Goal: Information Seeking & Learning: Compare options

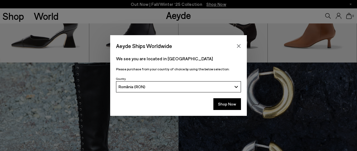
scroll to position [200, 0]
click at [239, 46] on icon "Close" at bounding box center [238, 46] width 4 height 4
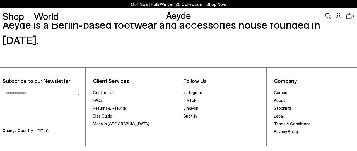
scroll to position [752, 0]
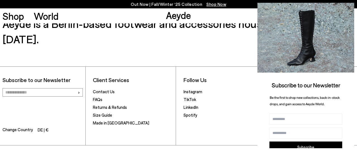
click at [349, 7] on icon at bounding box center [348, 7] width 7 height 7
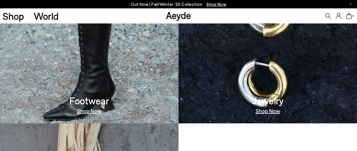
scroll to position [283, 0]
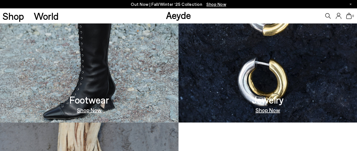
click at [138, 59] on img at bounding box center [89, 51] width 178 height 142
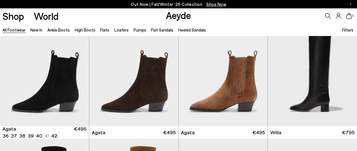
scroll to position [134, 0]
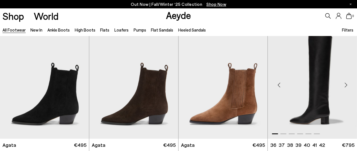
click at [345, 86] on div "Next slide" at bounding box center [345, 84] width 17 height 17
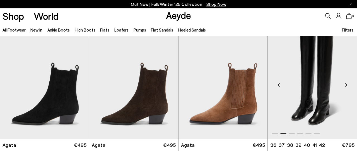
click at [345, 86] on div "Next slide" at bounding box center [345, 84] width 17 height 17
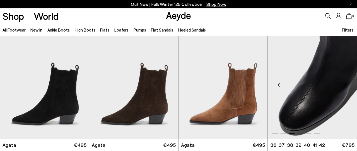
click at [345, 86] on div "Next slide" at bounding box center [345, 84] width 17 height 17
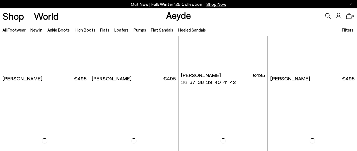
scroll to position [950, 0]
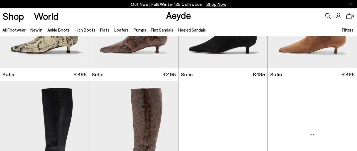
scroll to position [1811, 0]
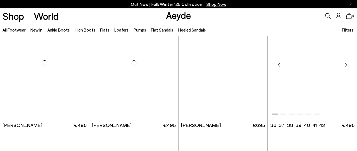
scroll to position [2514, 0]
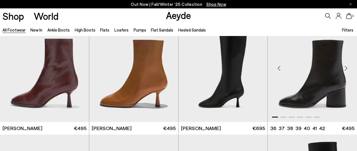
click at [345, 67] on div "Next slide" at bounding box center [345, 68] width 17 height 17
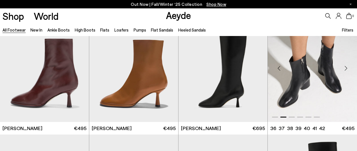
click at [345, 68] on div "Next slide" at bounding box center [345, 68] width 17 height 17
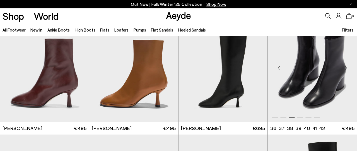
click at [345, 68] on div "Next slide" at bounding box center [345, 68] width 17 height 17
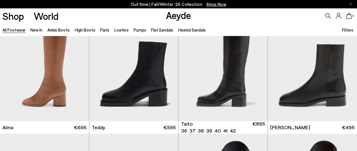
scroll to position [3002, 0]
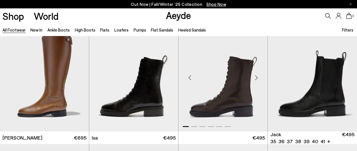
click at [256, 76] on div "Next slide" at bounding box center [256, 77] width 17 height 17
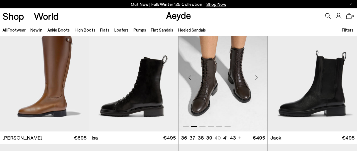
click at [256, 76] on div "Next slide" at bounding box center [256, 77] width 17 height 17
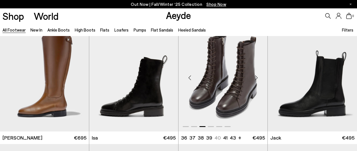
click at [256, 77] on div "Next slide" at bounding box center [256, 77] width 17 height 17
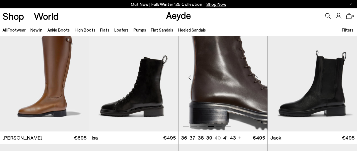
click at [256, 77] on div "Next slide" at bounding box center [256, 77] width 17 height 17
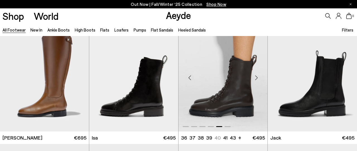
click at [256, 77] on div "Next slide" at bounding box center [256, 77] width 17 height 17
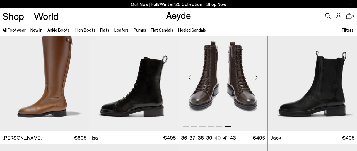
click at [256, 77] on div "Next slide" at bounding box center [256, 77] width 17 height 17
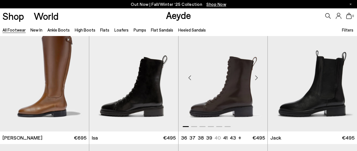
click at [256, 77] on div "Next slide" at bounding box center [256, 77] width 17 height 17
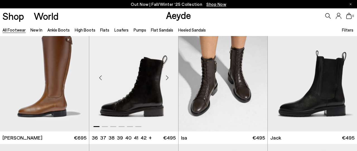
click at [167, 77] on div "Next slide" at bounding box center [167, 77] width 17 height 17
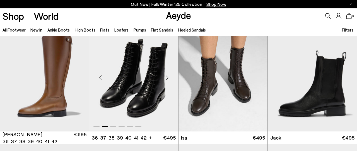
click at [167, 77] on div "Next slide" at bounding box center [167, 77] width 17 height 17
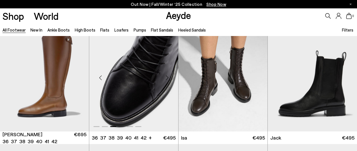
click at [167, 77] on div "Next slide" at bounding box center [167, 77] width 17 height 17
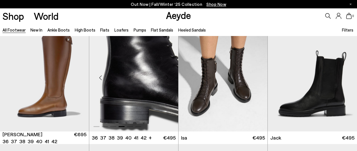
click at [167, 77] on div "Next slide" at bounding box center [167, 77] width 17 height 17
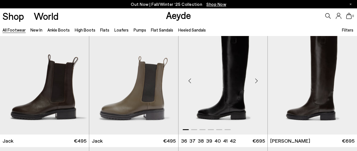
scroll to position [3111, 0]
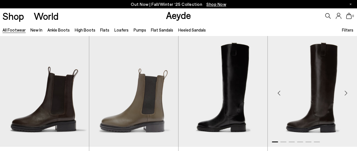
click at [346, 93] on div "Next slide" at bounding box center [345, 93] width 17 height 17
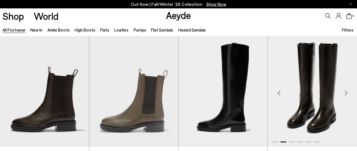
click at [346, 93] on div "Next slide" at bounding box center [345, 93] width 17 height 17
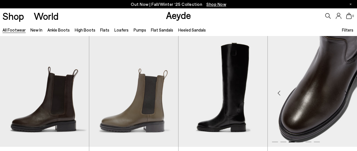
click at [346, 93] on div "Next slide" at bounding box center [345, 93] width 17 height 17
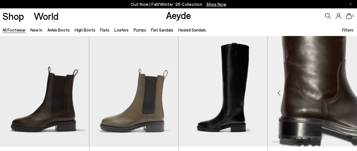
click at [346, 93] on div "Next slide" at bounding box center [345, 93] width 17 height 17
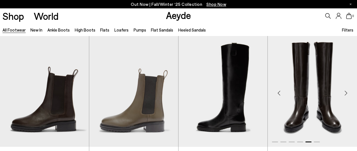
click at [346, 93] on div "Next slide" at bounding box center [345, 93] width 17 height 17
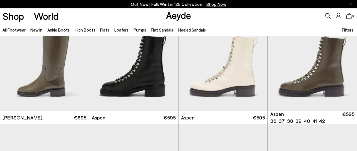
scroll to position [3281, 0]
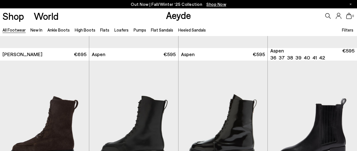
scroll to position [3350, 0]
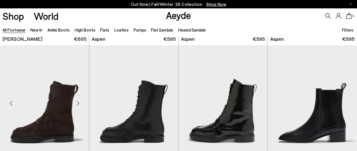
click at [77, 95] on div "Next slide" at bounding box center [77, 103] width 17 height 17
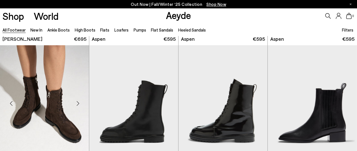
scroll to position [3374, 0]
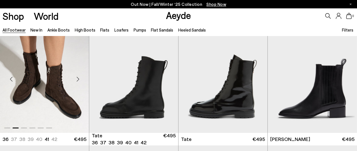
click at [77, 79] on div "Next slide" at bounding box center [77, 79] width 17 height 17
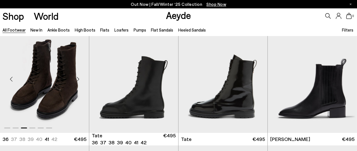
click at [77, 79] on div "Next slide" at bounding box center [77, 79] width 17 height 17
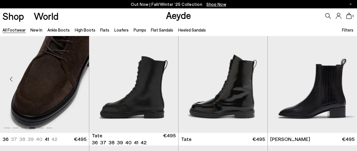
click at [77, 79] on div "Next slide" at bounding box center [77, 79] width 17 height 17
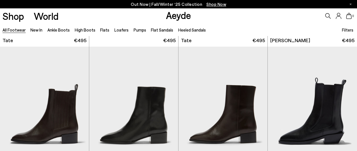
scroll to position [3517, 0]
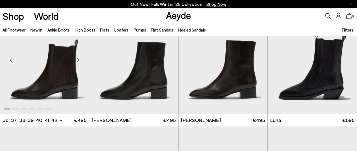
click at [77, 59] on div "Next slide" at bounding box center [77, 60] width 17 height 17
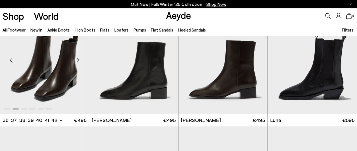
click at [77, 59] on div "Next slide" at bounding box center [77, 60] width 17 height 17
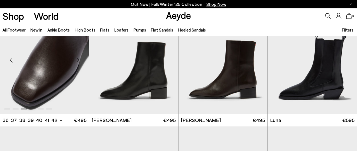
click at [77, 59] on div "Next slide" at bounding box center [77, 60] width 17 height 17
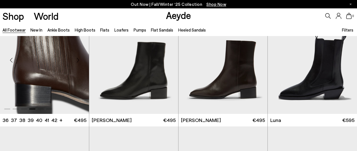
click at [77, 59] on div "Next slide" at bounding box center [77, 60] width 17 height 17
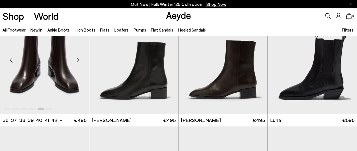
click at [77, 59] on div "Next slide" at bounding box center [77, 60] width 17 height 17
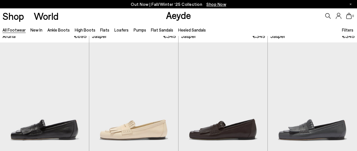
scroll to position [4008, 0]
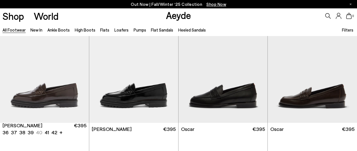
scroll to position [4353, 0]
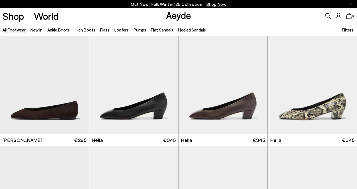
scroll to position [4743, 0]
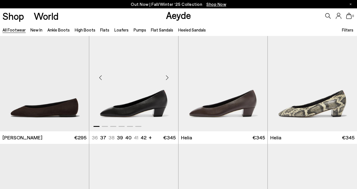
click at [167, 79] on div "Next slide" at bounding box center [167, 77] width 17 height 17
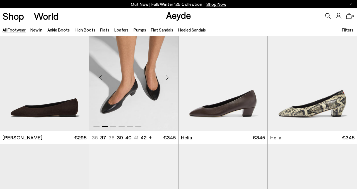
click at [167, 79] on div "Next slide" at bounding box center [167, 77] width 17 height 17
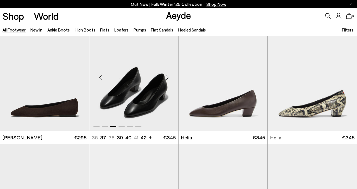
click at [167, 79] on div "Next slide" at bounding box center [167, 77] width 17 height 17
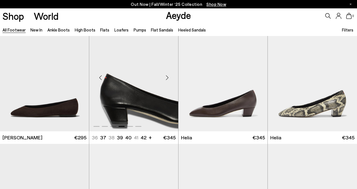
click at [167, 79] on div "Next slide" at bounding box center [167, 77] width 17 height 17
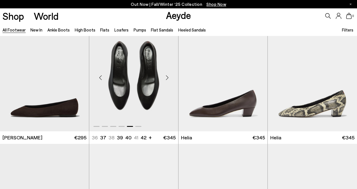
click at [167, 79] on div "Next slide" at bounding box center [167, 77] width 17 height 17
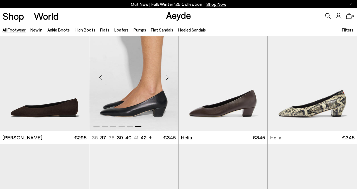
click at [167, 79] on div "Next slide" at bounding box center [167, 77] width 17 height 17
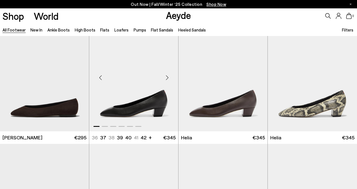
click at [167, 79] on div "Next slide" at bounding box center [167, 77] width 17 height 17
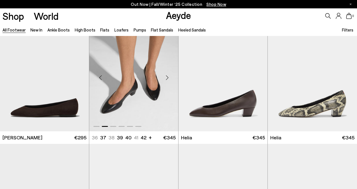
click at [167, 79] on div "Next slide" at bounding box center [167, 77] width 17 height 17
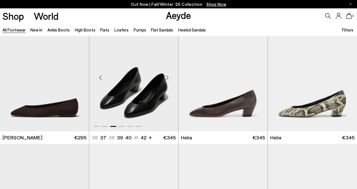
click at [167, 79] on div "Next slide" at bounding box center [167, 77] width 17 height 17
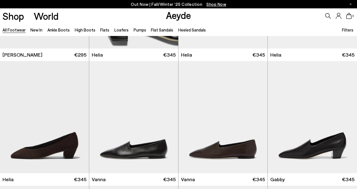
scroll to position [4982, 0]
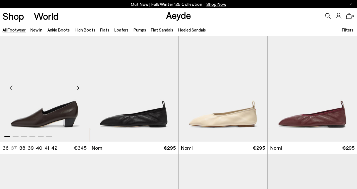
click at [78, 87] on div "Next slide" at bounding box center [77, 87] width 17 height 17
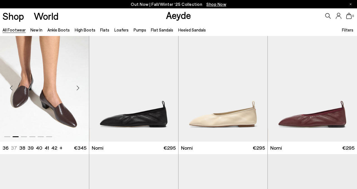
click at [78, 88] on div "Next slide" at bounding box center [77, 87] width 17 height 17
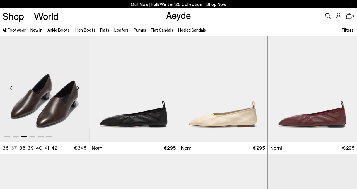
click at [78, 88] on div "Next slide" at bounding box center [77, 87] width 17 height 17
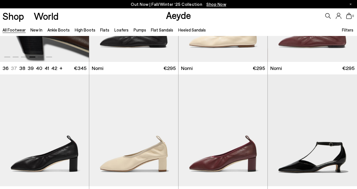
scroll to position [5066, 0]
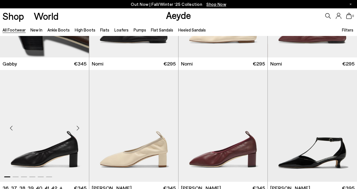
click at [79, 120] on div "Next slide" at bounding box center [77, 128] width 17 height 17
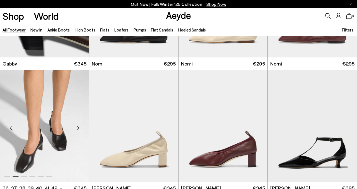
scroll to position [5109, 0]
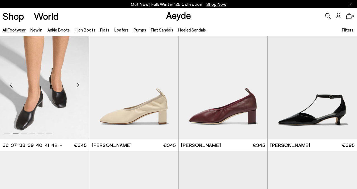
click at [79, 83] on div "Next slide" at bounding box center [77, 85] width 17 height 17
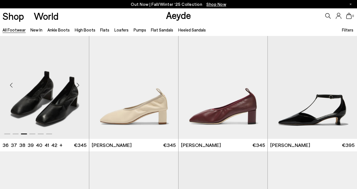
click at [79, 83] on div "Next slide" at bounding box center [77, 85] width 17 height 17
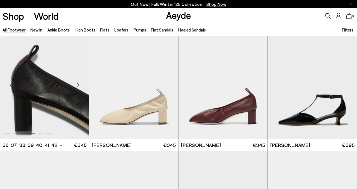
click at [79, 83] on div "Next slide" at bounding box center [77, 85] width 17 height 17
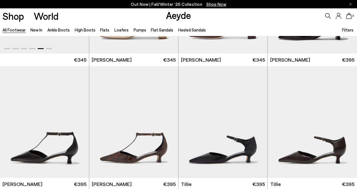
scroll to position [5456, 0]
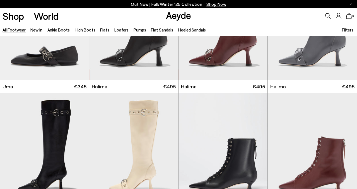
scroll to position [4952, 0]
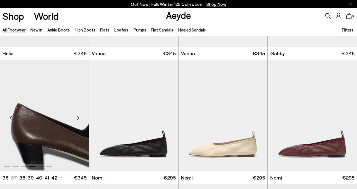
click at [79, 117] on div "Next slide" at bounding box center [77, 117] width 17 height 17
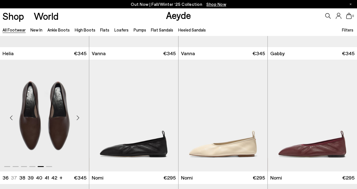
click at [79, 117] on div "Next slide" at bounding box center [77, 117] width 17 height 17
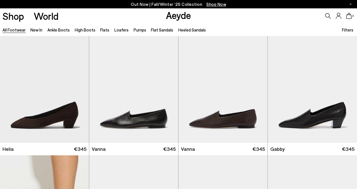
scroll to position [4853, 0]
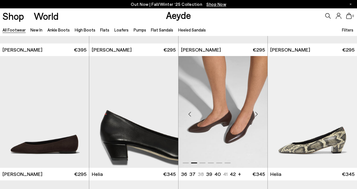
click at [256, 114] on div "Next slide" at bounding box center [256, 114] width 17 height 17
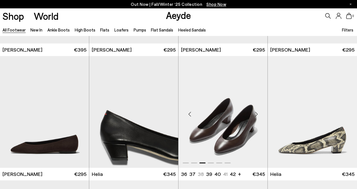
click at [256, 114] on div "Next slide" at bounding box center [256, 114] width 17 height 17
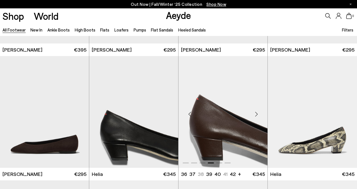
click at [256, 114] on div "Next slide" at bounding box center [256, 114] width 17 height 17
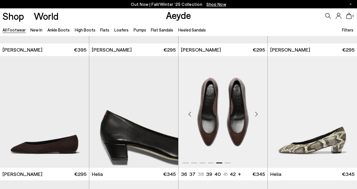
click at [256, 114] on div "Next slide" at bounding box center [256, 114] width 17 height 17
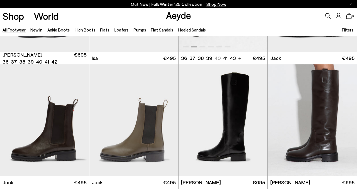
scroll to position [2979, 0]
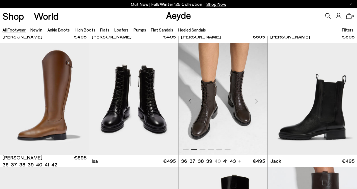
click at [258, 100] on div "Next slide" at bounding box center [256, 101] width 17 height 17
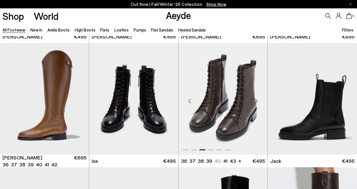
click at [258, 100] on div "Next slide" at bounding box center [256, 101] width 17 height 17
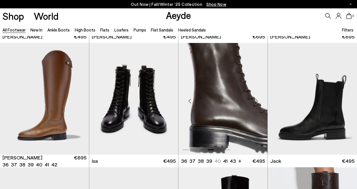
click at [258, 100] on div "Next slide" at bounding box center [256, 101] width 17 height 17
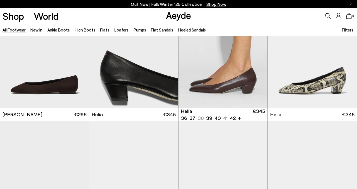
scroll to position [4715, 0]
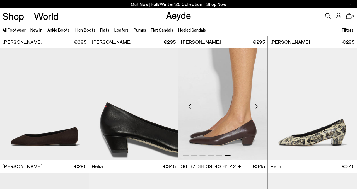
click at [256, 106] on div "Next slide" at bounding box center [256, 106] width 17 height 17
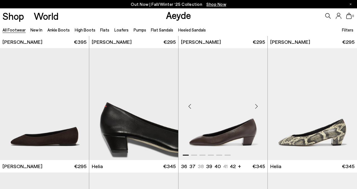
click at [256, 106] on div "Next slide" at bounding box center [256, 106] width 17 height 17
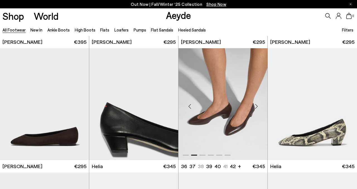
click at [256, 106] on div "Next slide" at bounding box center [256, 106] width 17 height 17
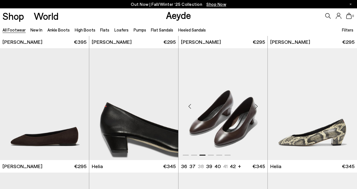
click at [256, 106] on div "Next slide" at bounding box center [256, 106] width 17 height 17
